Goal: Information Seeking & Learning: Check status

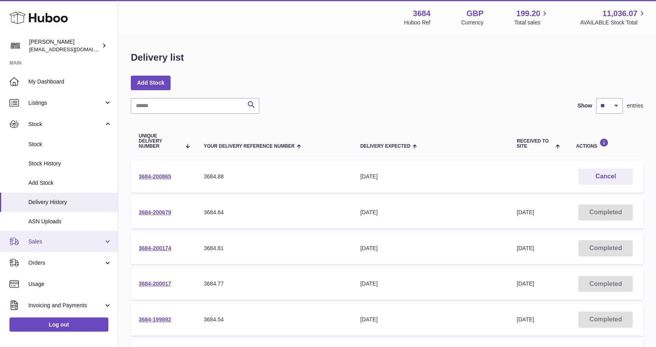
click at [55, 241] on span "Sales" at bounding box center [65, 241] width 75 height 7
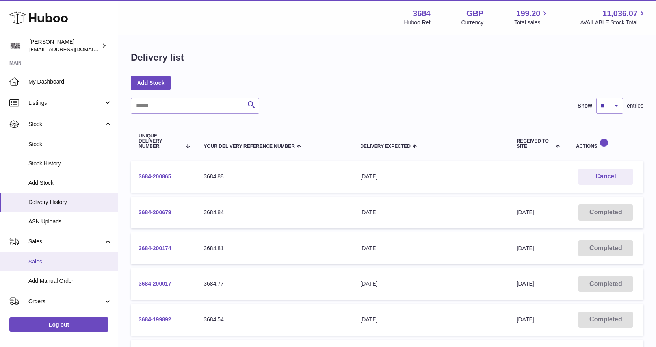
click at [56, 256] on link "Sales" at bounding box center [59, 261] width 118 height 19
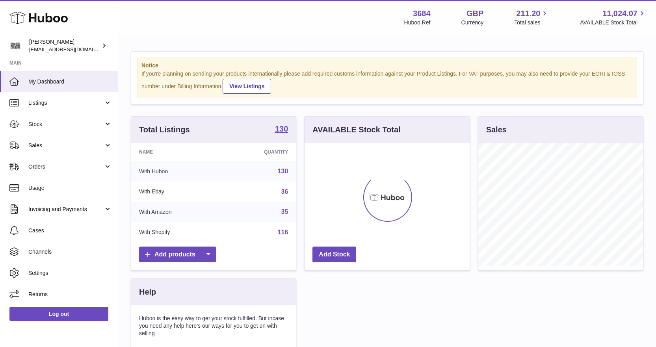
scroll to position [123, 165]
click at [63, 147] on span "Sales" at bounding box center [65, 145] width 75 height 7
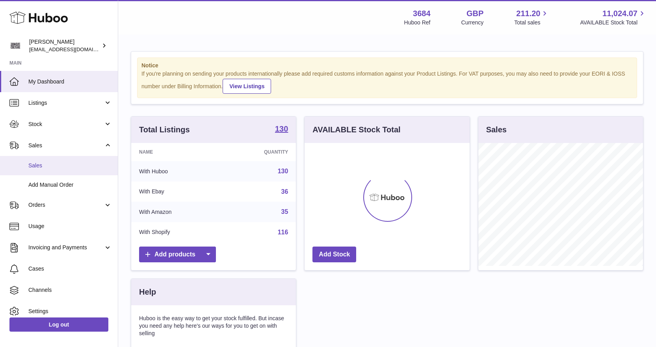
click at [63, 165] on span "Sales" at bounding box center [69, 165] width 83 height 7
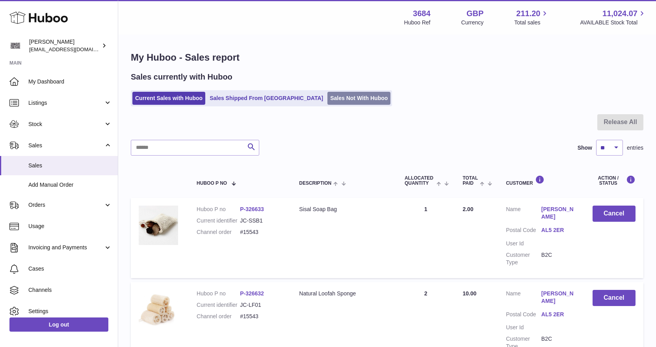
click at [327, 98] on link "Sales Not With Huboo" at bounding box center [358, 98] width 63 height 13
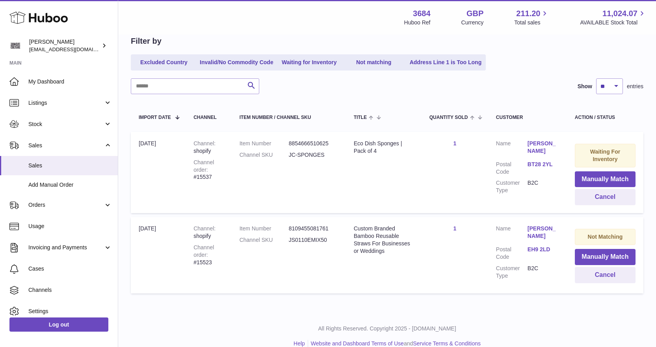
scroll to position [88, 0]
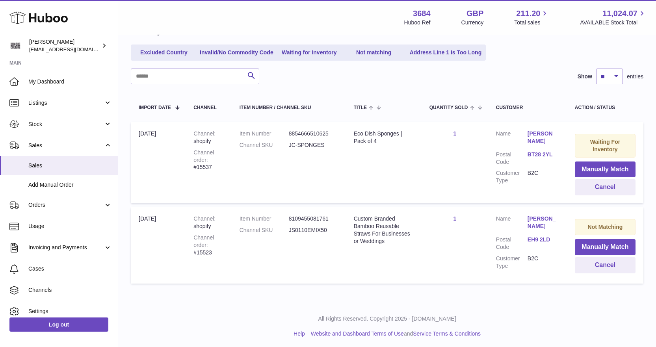
click at [539, 139] on link "Andrea Cunningham" at bounding box center [543, 137] width 32 height 15
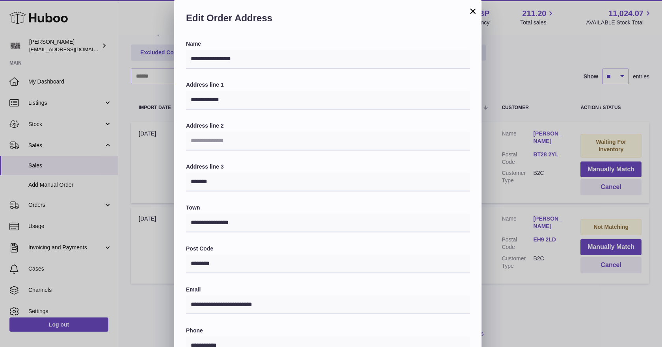
click at [477, 6] on div "Edit Order Address" at bounding box center [327, 20] width 307 height 40
click at [475, 9] on button "×" at bounding box center [472, 10] width 9 height 9
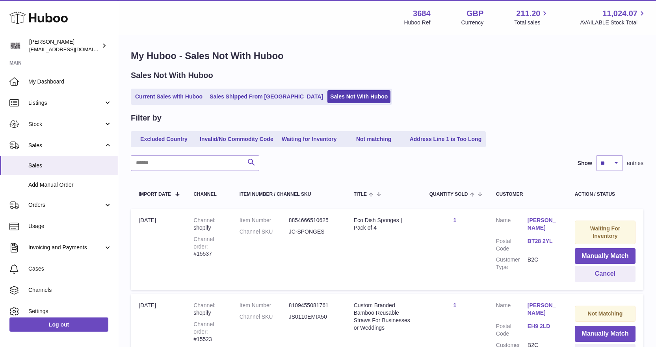
scroll to position [0, 0]
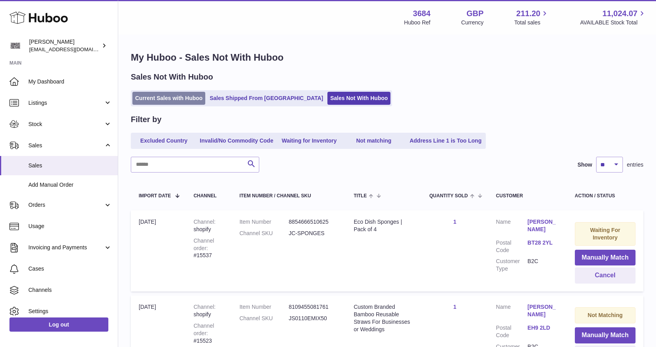
click at [176, 102] on link "Current Sales with Huboo" at bounding box center [168, 98] width 73 height 13
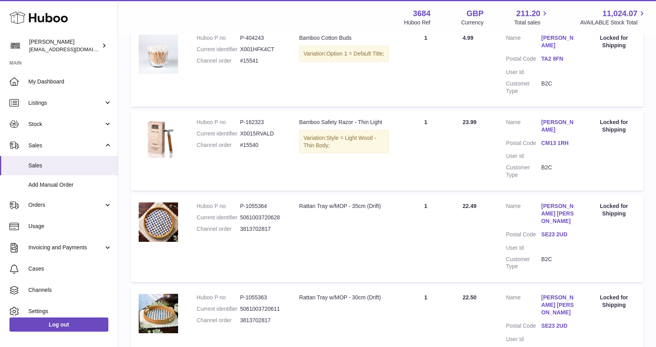
scroll to position [748, 0]
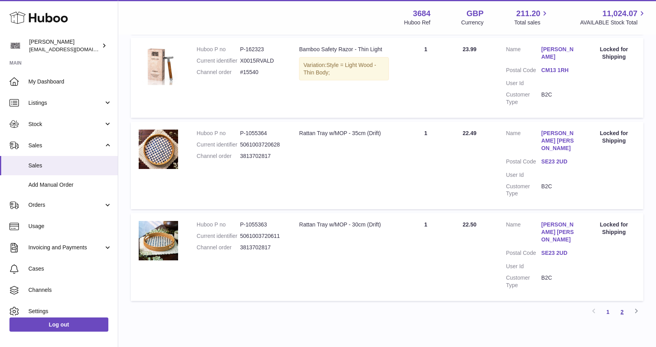
click at [623, 305] on link "2" at bounding box center [622, 312] width 14 height 14
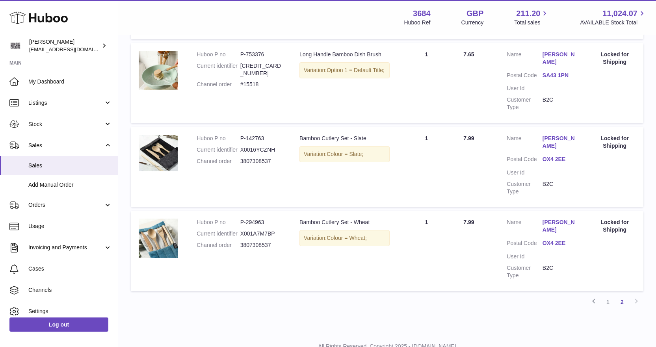
scroll to position [751, 0]
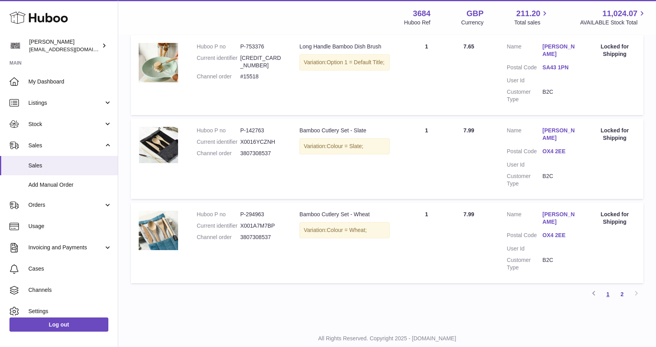
click at [607, 287] on link "1" at bounding box center [608, 294] width 14 height 14
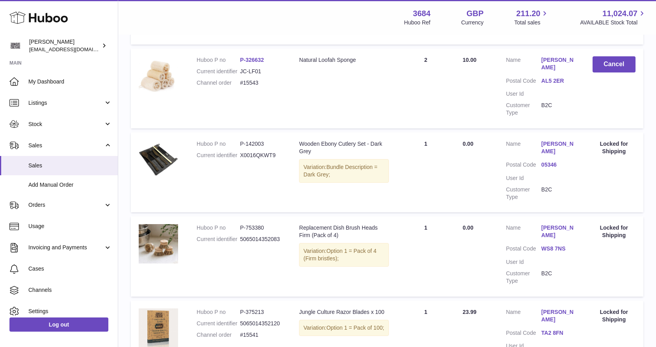
scroll to position [35, 0]
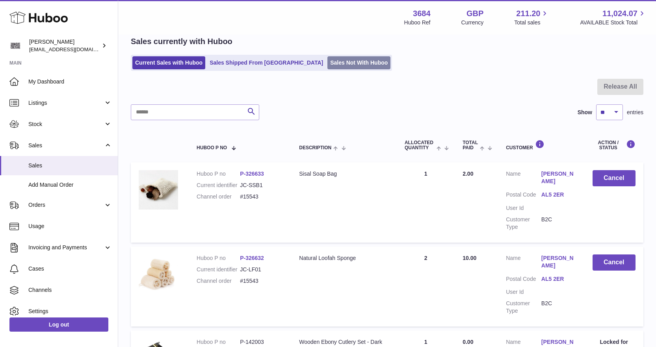
click at [329, 65] on link "Sales Not With Huboo" at bounding box center [358, 62] width 63 height 13
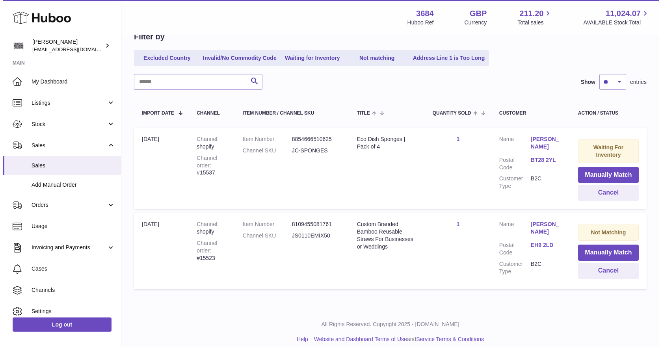
scroll to position [88, 0]
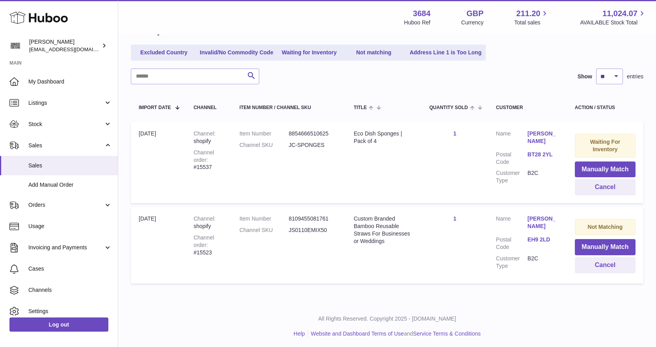
click at [535, 218] on link "[PERSON_NAME]" at bounding box center [543, 222] width 32 height 15
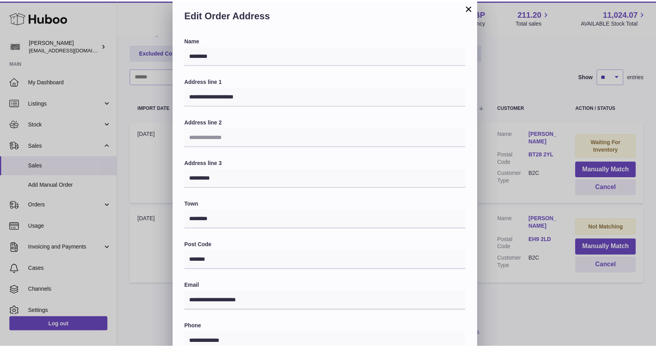
scroll to position [0, 0]
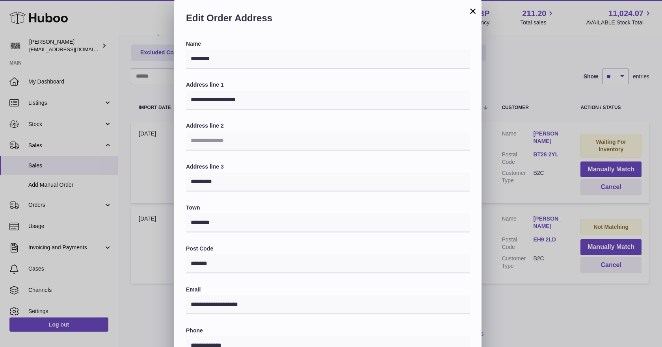
click at [471, 12] on button "×" at bounding box center [472, 10] width 9 height 9
